Goal: Use online tool/utility: Utilize a website feature to perform a specific function

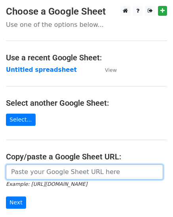
click at [50, 170] on input "url" at bounding box center [84, 172] width 157 height 15
paste input "https://docs.google.com/spreadsheets/d/1Hq0aiBuMlY_2WXI9KAtk0xxBBicx57CTI14DDFA…"
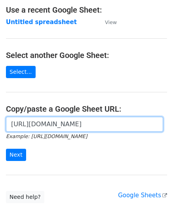
scroll to position [66, 0]
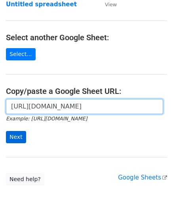
type input "https://docs.google.com/spreadsheets/d/1Hq0aiBuMlY_2WXI9KAtk0xxBBicx57CTI14DDFA…"
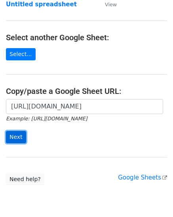
scroll to position [0, 0]
click at [11, 133] on input "Next" at bounding box center [16, 137] width 20 height 12
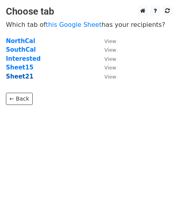
click at [22, 75] on strong "Sheet21" at bounding box center [20, 76] width 28 height 7
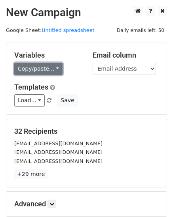
click at [26, 65] on link "Copy/paste..." at bounding box center [38, 69] width 48 height 12
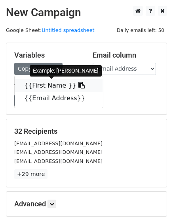
click at [34, 87] on link "{{First Name }}" at bounding box center [59, 85] width 88 height 13
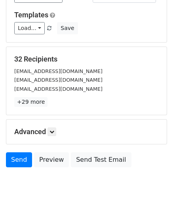
scroll to position [90, 0]
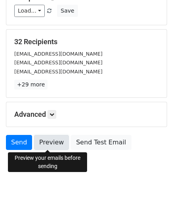
click at [45, 143] on link "Preview" at bounding box center [51, 142] width 35 height 15
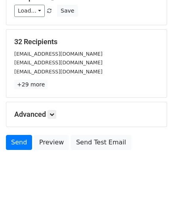
click at [117, 122] on div "Advanced Tracking Track Opens UTM Codes Track Clicks Filters Only include sprea…" at bounding box center [86, 114] width 160 height 24
